Goal: Task Accomplishment & Management: Manage account settings

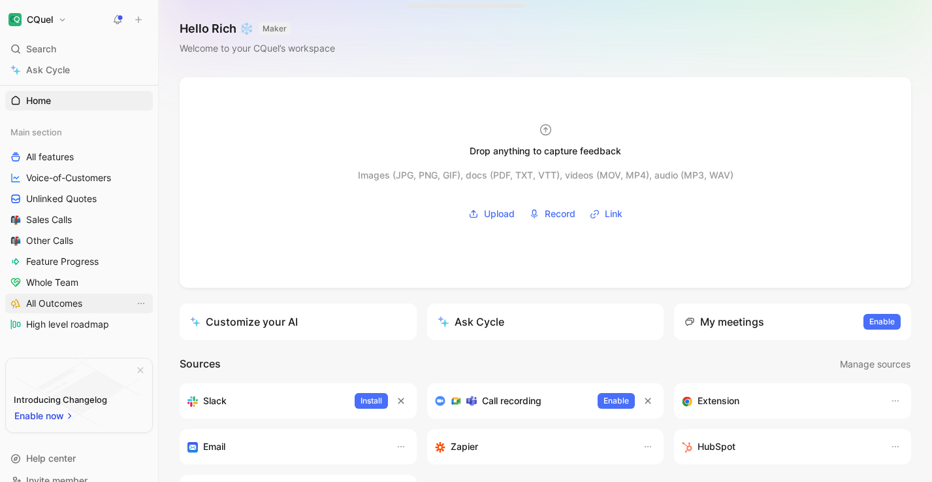
scroll to position [25, 0]
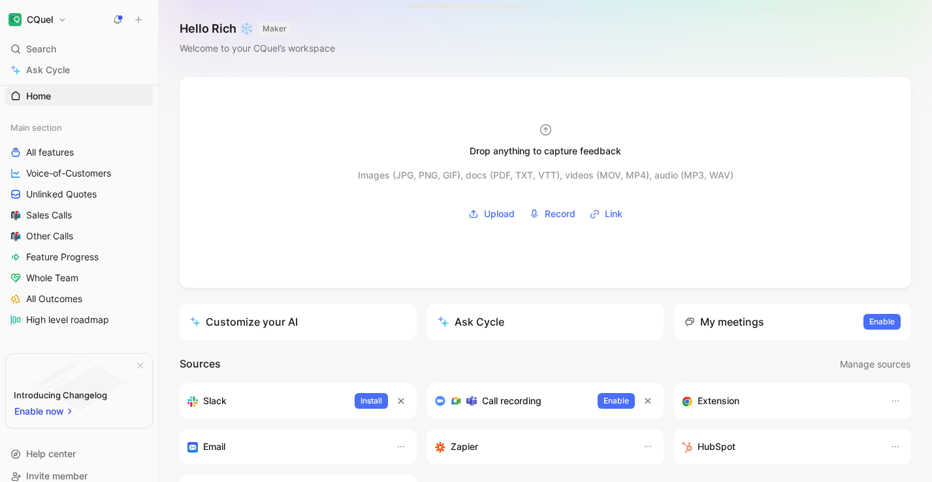
click at [53, 25] on h1 "CQuel" at bounding box center [40, 20] width 26 height 12
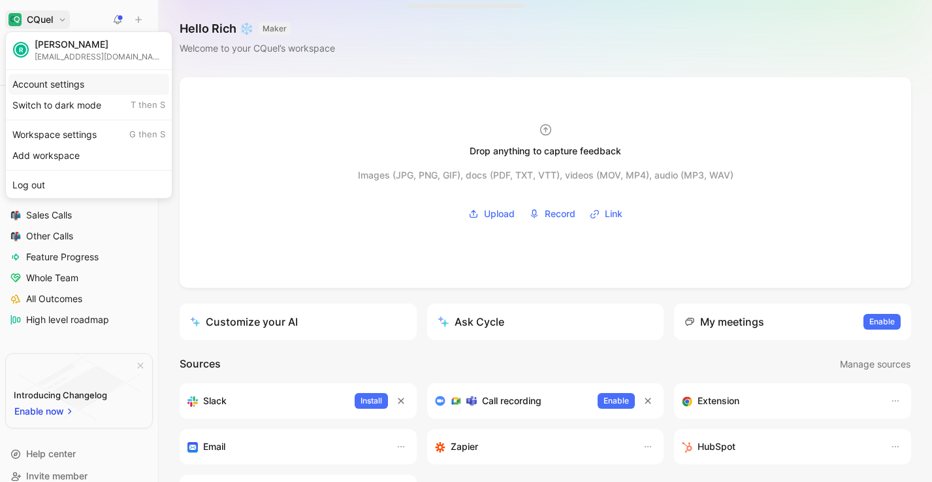
click at [56, 78] on div "Account settings" at bounding box center [88, 84] width 161 height 21
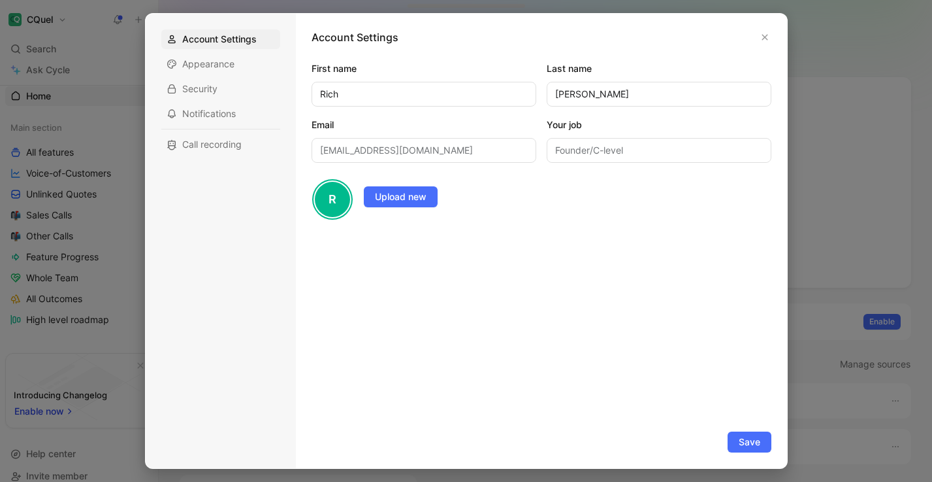
click at [133, 187] on div at bounding box center [466, 241] width 932 height 482
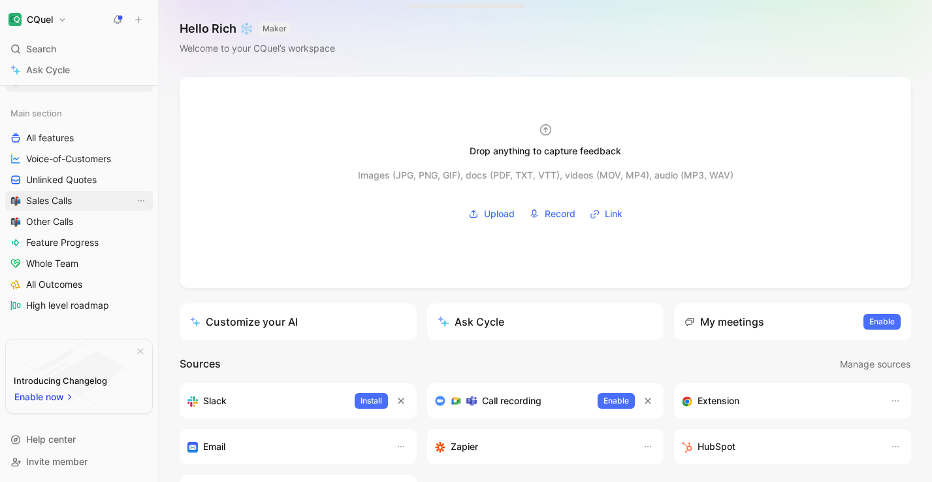
scroll to position [0, 0]
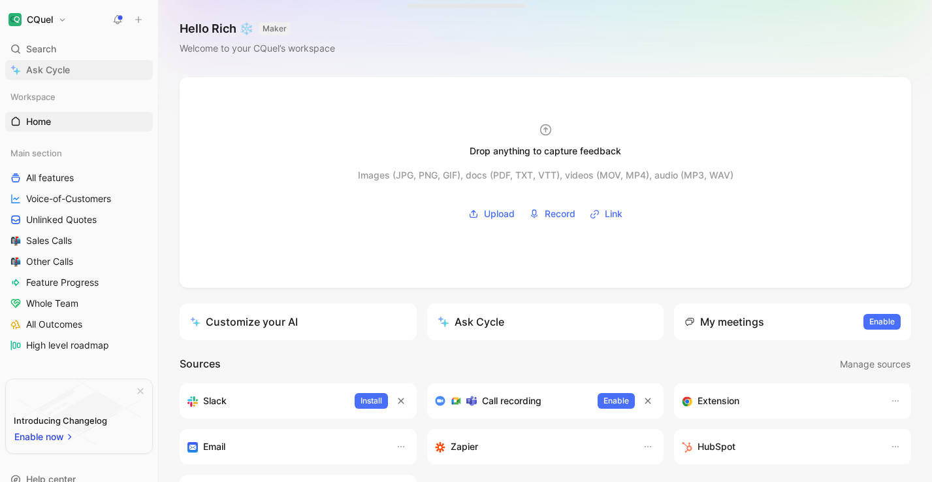
click at [71, 69] on link "Ask Cycle" at bounding box center [79, 70] width 148 height 20
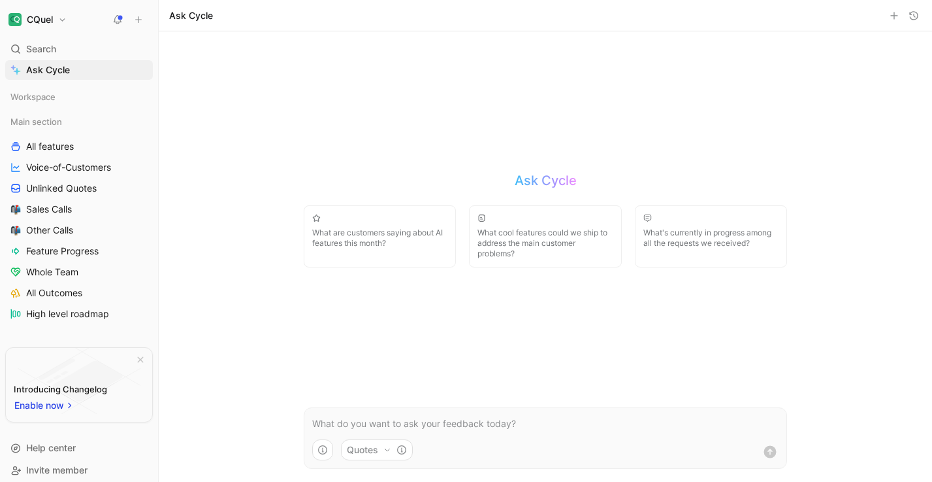
click at [48, 21] on h1 "CQuel" at bounding box center [40, 20] width 26 height 12
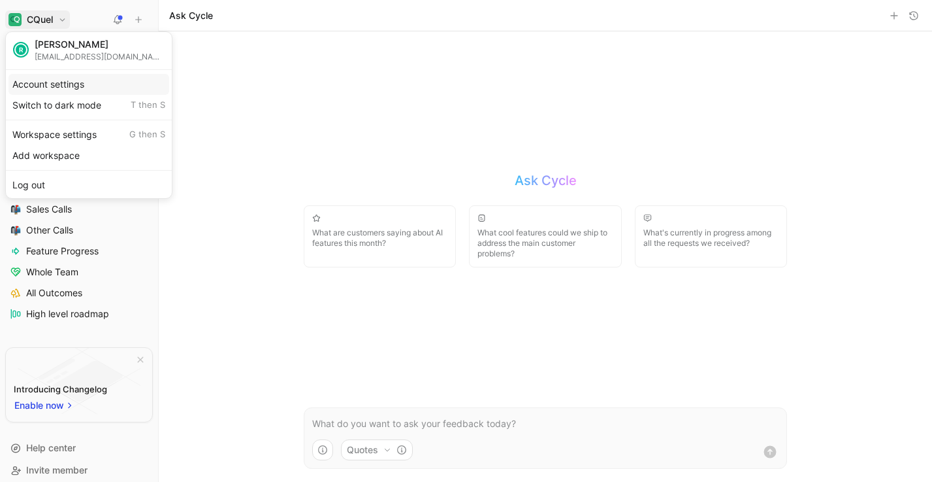
click at [71, 86] on div "Account settings" at bounding box center [88, 84] width 161 height 21
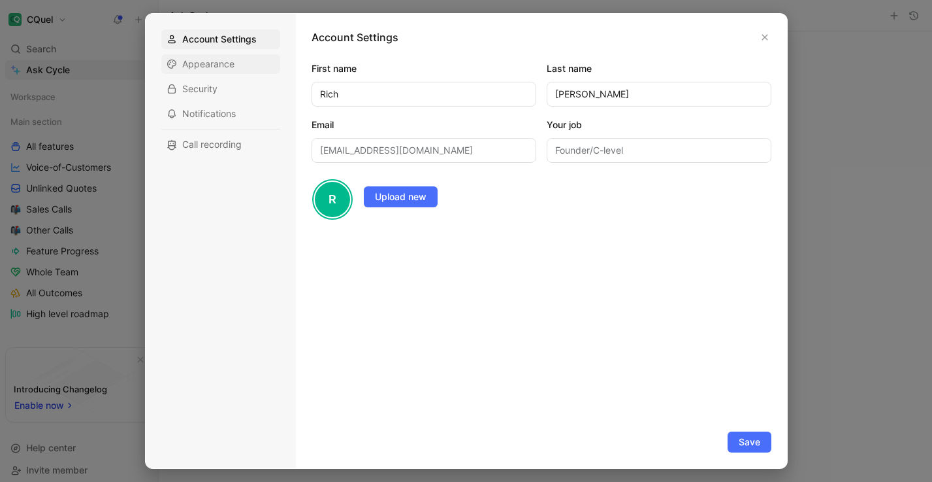
click at [203, 63] on span "Appearance" at bounding box center [208, 63] width 52 height 13
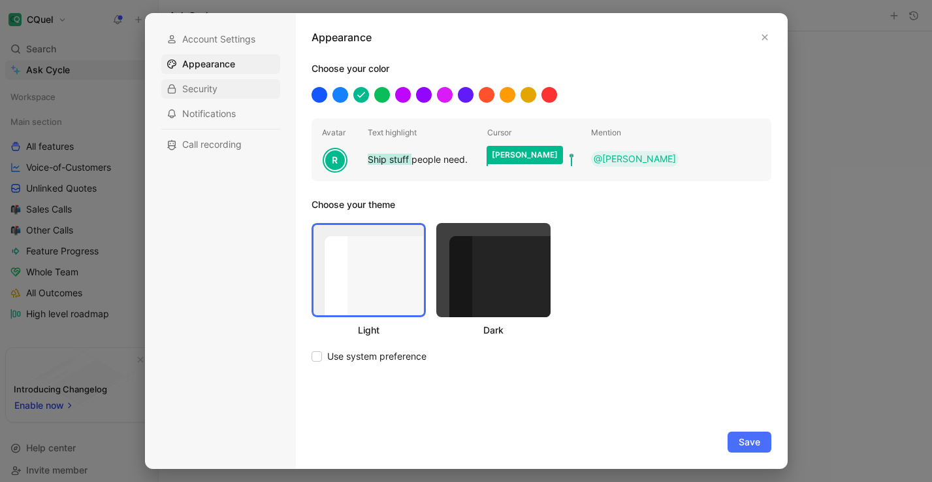
click at [203, 81] on div "Security" at bounding box center [220, 89] width 119 height 20
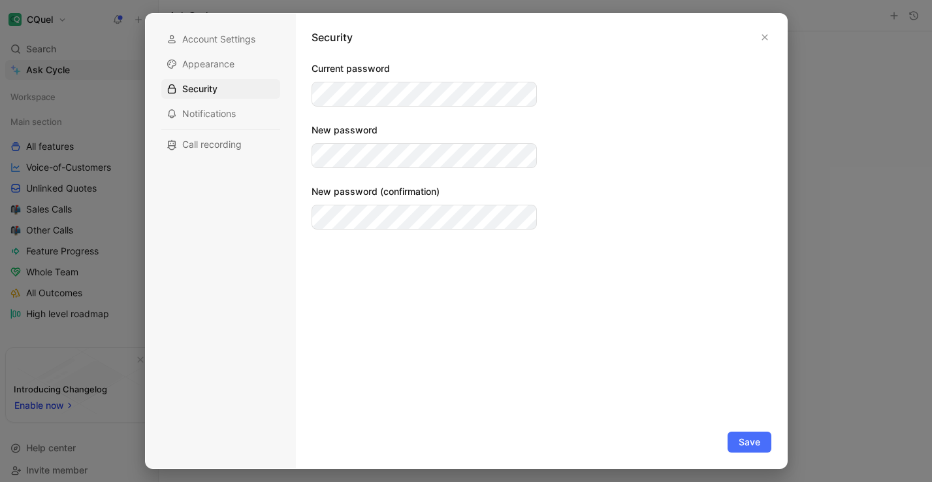
click at [56, 46] on div at bounding box center [466, 241] width 932 height 482
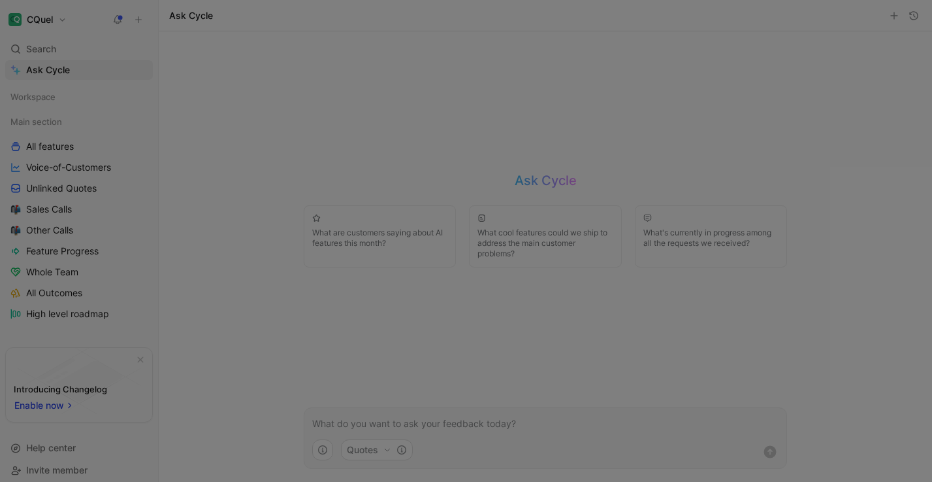
click at [55, 29] on div "CQuel Search ⌘ K Ask Cycle Workspace Main section All features Voice-of-Custome…" at bounding box center [79, 241] width 158 height 482
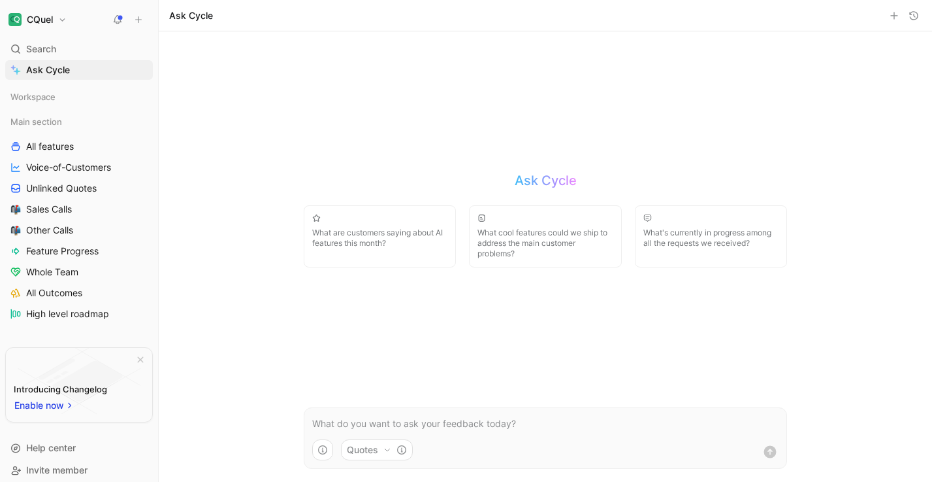
click at [56, 25] on button "CQuel" at bounding box center [37, 19] width 65 height 18
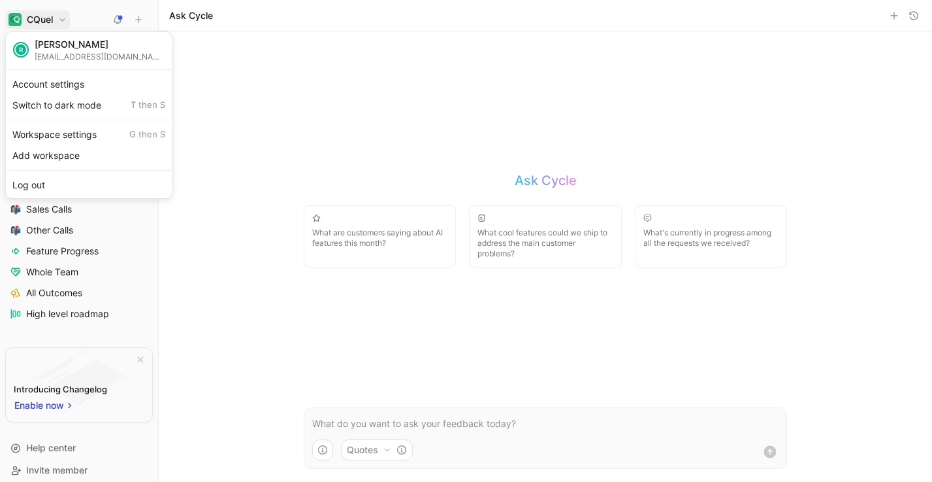
click at [59, 18] on div at bounding box center [466, 241] width 932 height 482
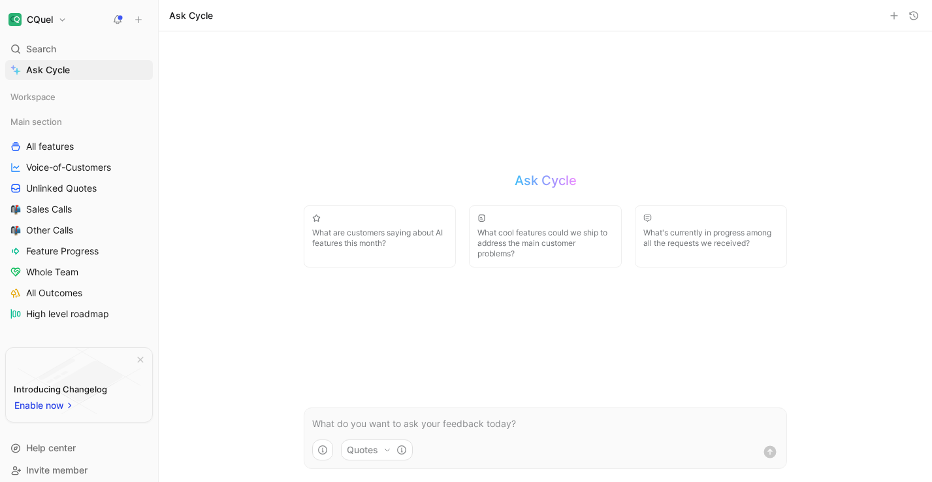
click at [59, 18] on button "CQuel" at bounding box center [37, 19] width 65 height 18
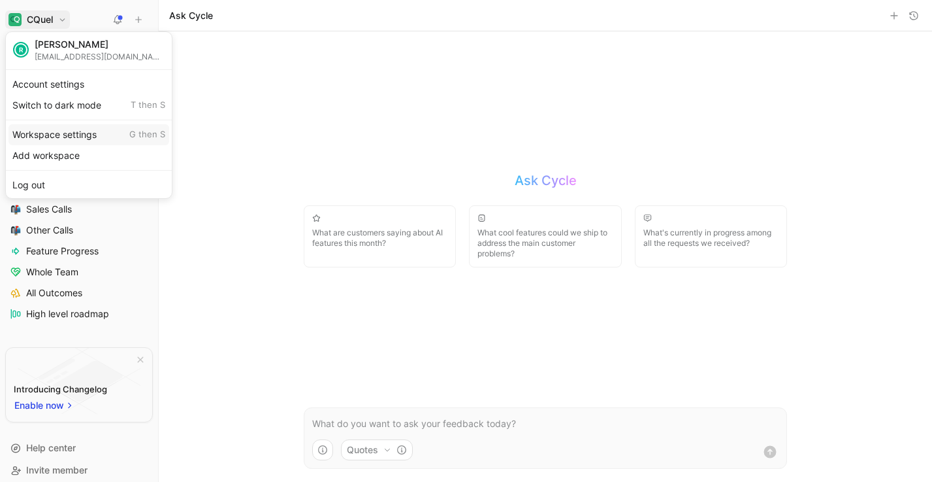
click at [68, 134] on div "Workspace settings G then S" at bounding box center [88, 134] width 161 height 21
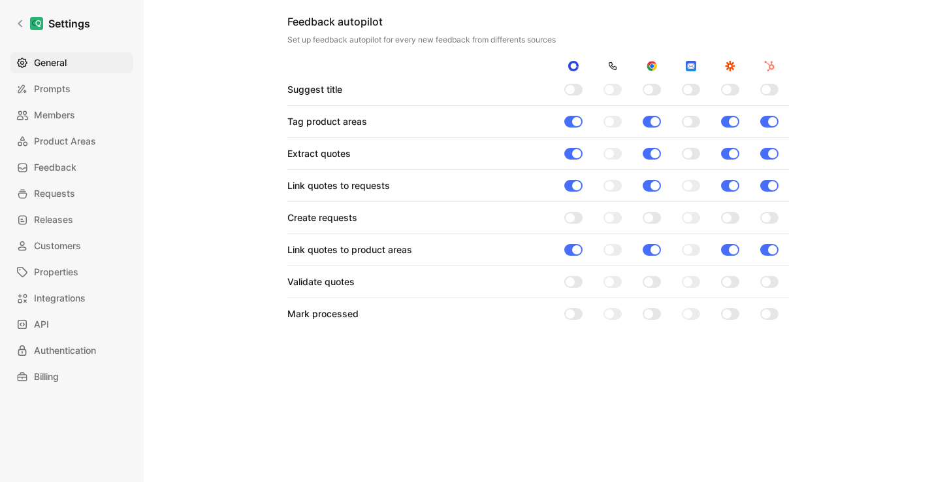
scroll to position [1228, 0]
click at [57, 384] on link "Billing" at bounding box center [71, 376] width 123 height 21
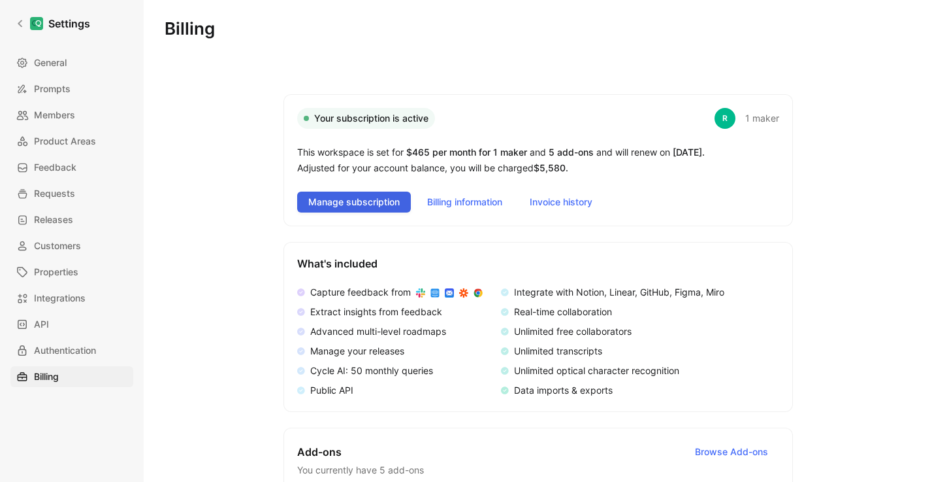
click at [347, 199] on span "Manage subscription" at bounding box center [353, 202] width 91 height 16
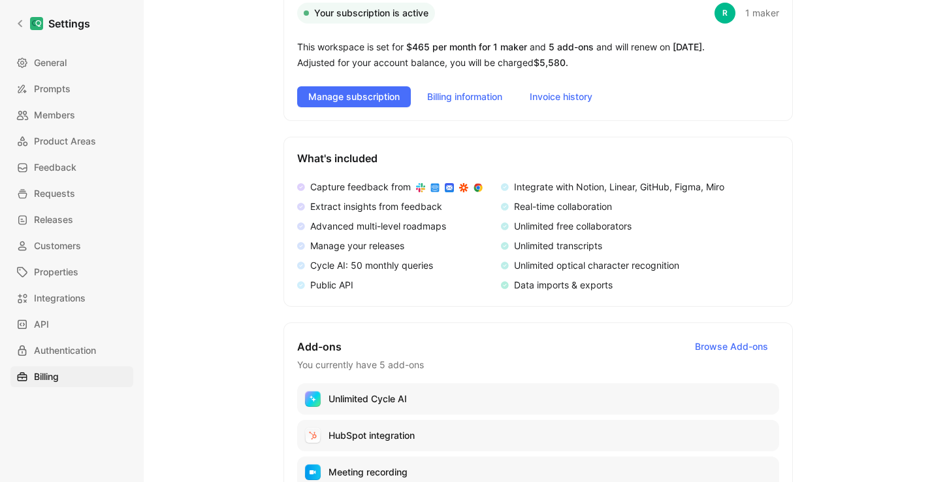
scroll to position [375, 0]
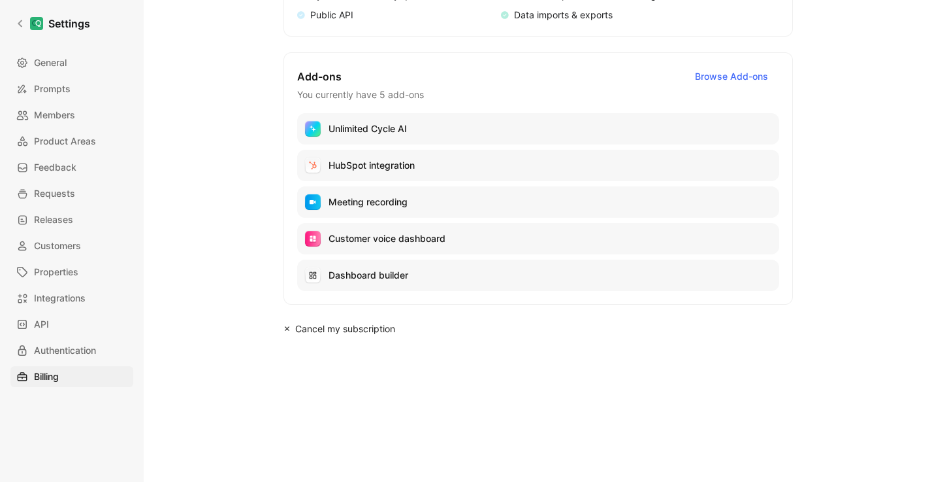
click at [325, 321] on span "Cancel my subscription" at bounding box center [543, 329] width 497 height 16
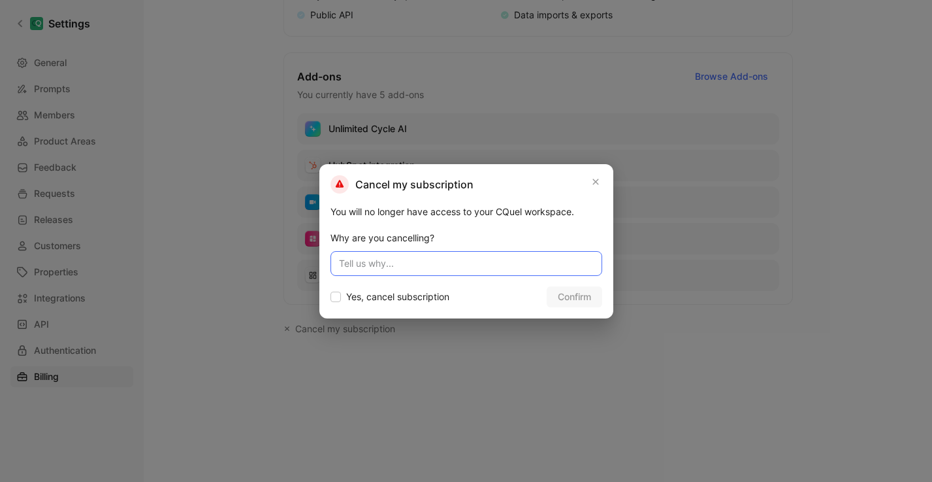
click at [435, 261] on input at bounding box center [467, 263] width 272 height 25
type input "I already cancelled, please delete the account"
click at [405, 295] on span "Yes, cancel subscription" at bounding box center [397, 297] width 103 height 16
click at [331, 289] on input "Yes, cancel subscription" at bounding box center [331, 289] width 0 height 0
click at [590, 295] on span "Confirm" at bounding box center [574, 297] width 33 height 16
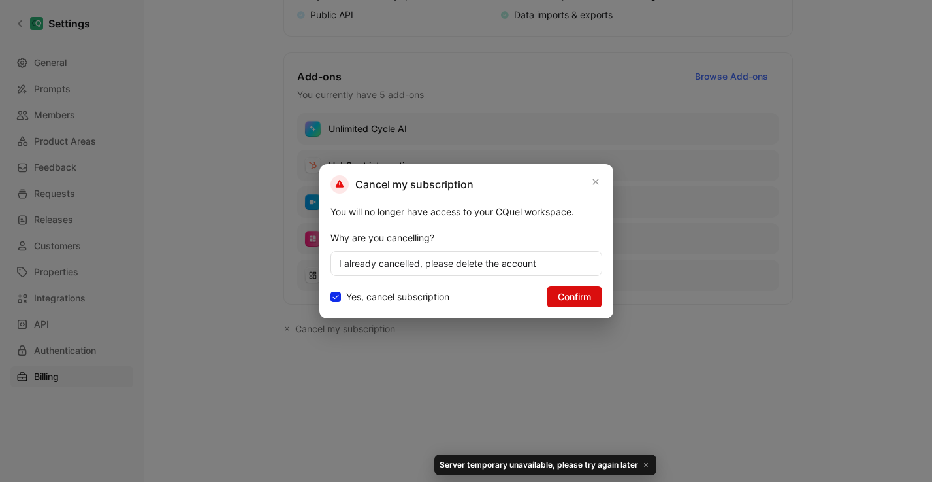
click at [580, 306] on button "Confirm" at bounding box center [575, 296] width 56 height 21
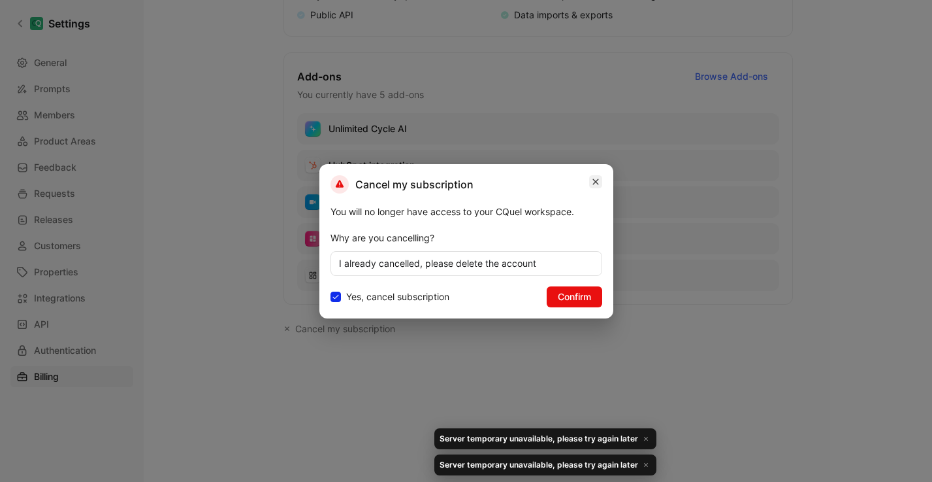
click at [597, 179] on icon "button" at bounding box center [596, 181] width 6 height 6
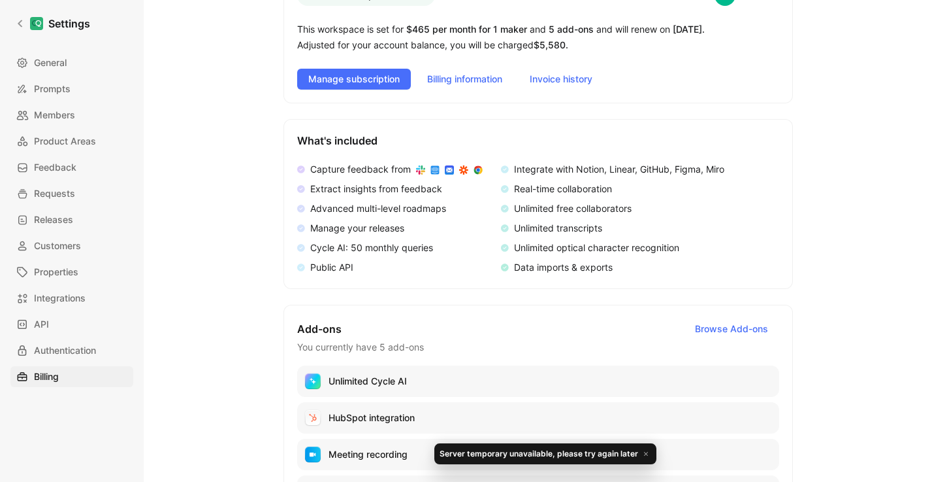
scroll to position [108, 0]
